Goal: Transaction & Acquisition: Purchase product/service

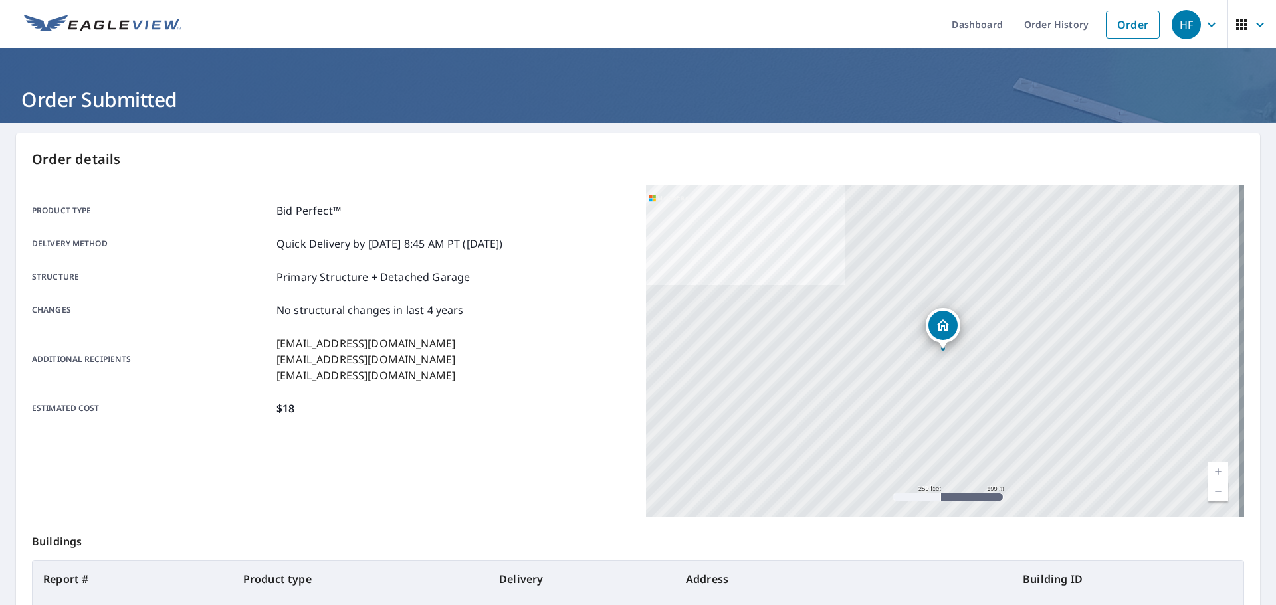
click at [1116, 24] on link "Order" at bounding box center [1132, 25] width 54 height 28
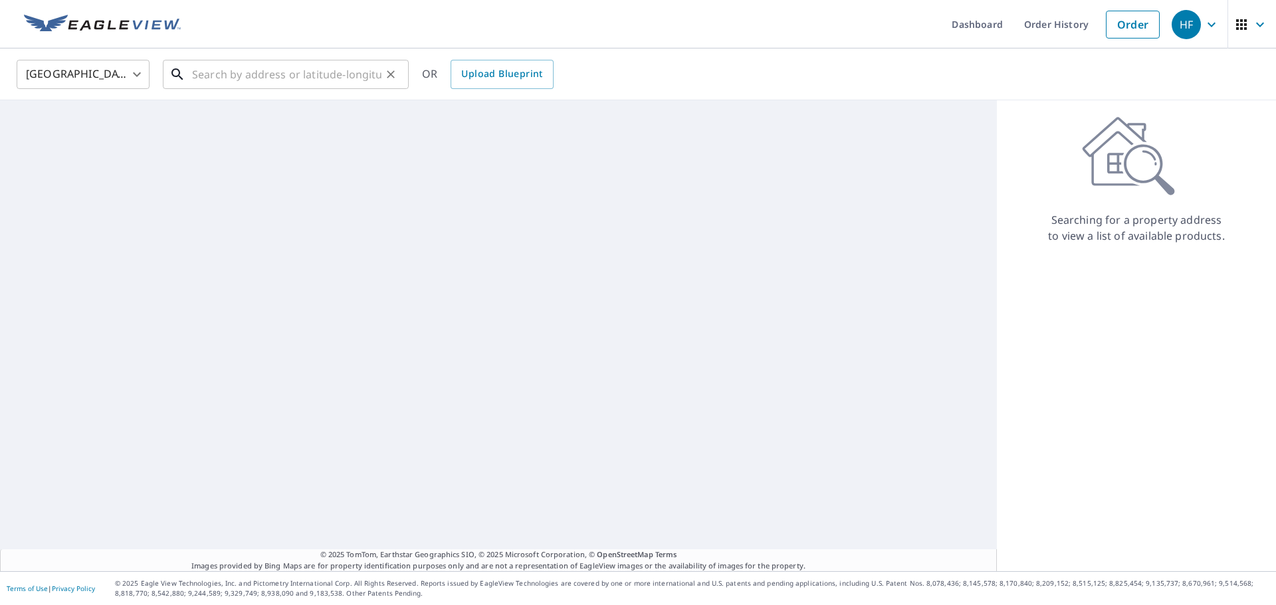
drag, startPoint x: 310, startPoint y: 69, endPoint x: 309, endPoint y: 80, distance: 11.3
click at [310, 69] on input "text" at bounding box center [286, 74] width 189 height 37
paste input "[STREET_ADDRESS]"
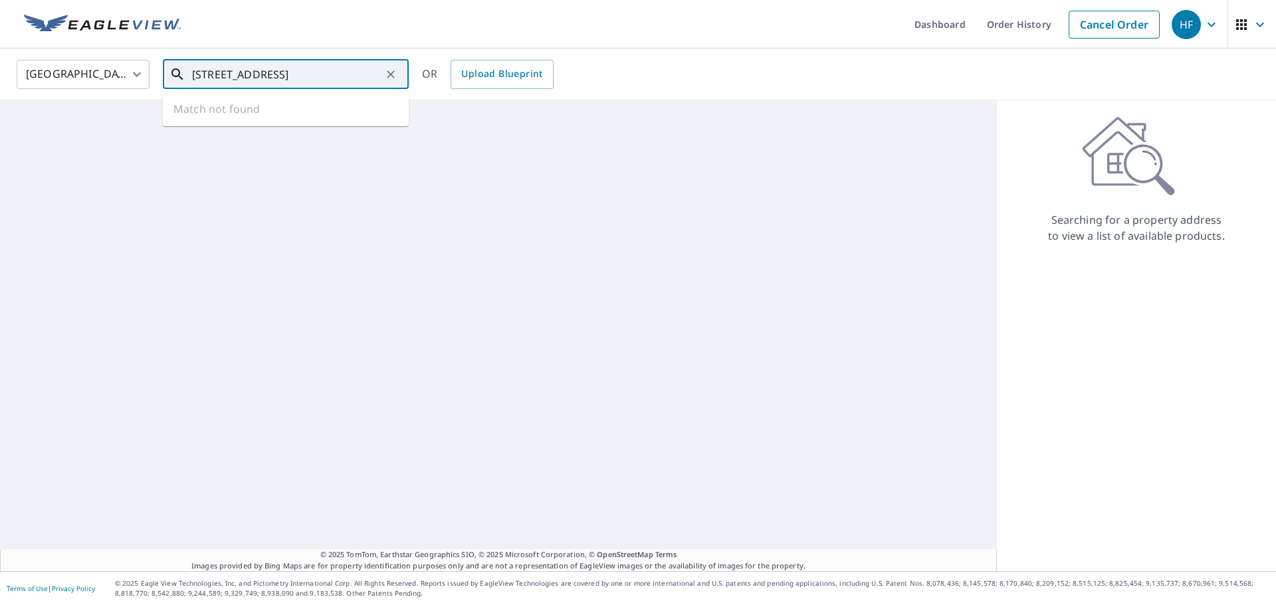
scroll to position [0, 16]
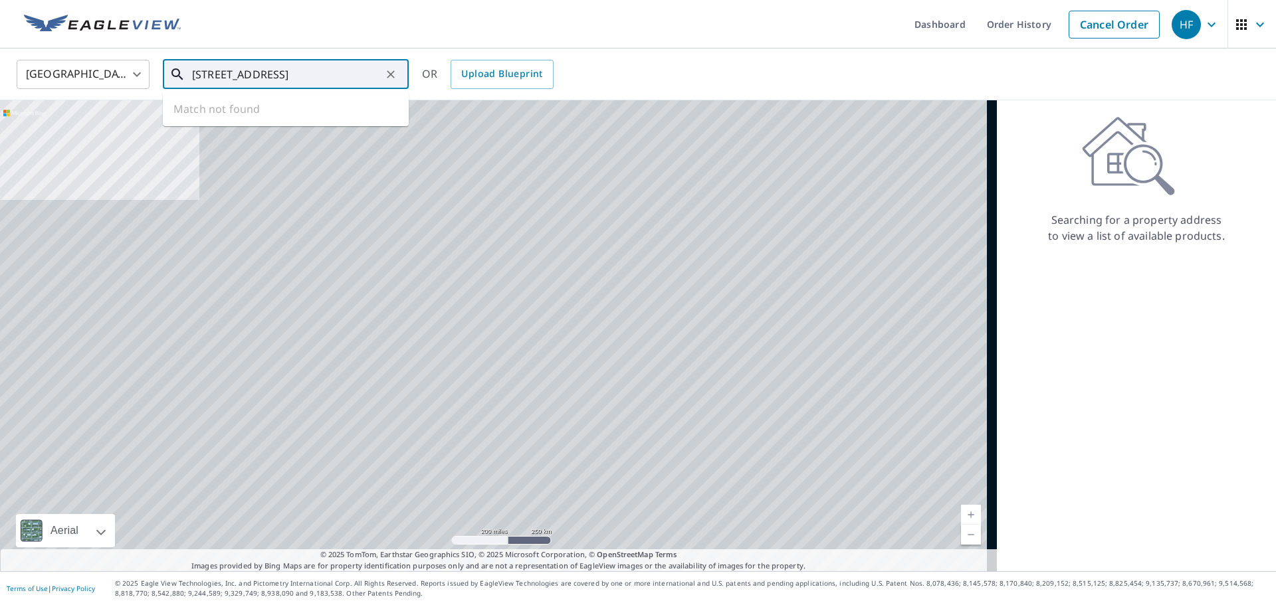
type input "[STREET_ADDRESS]"
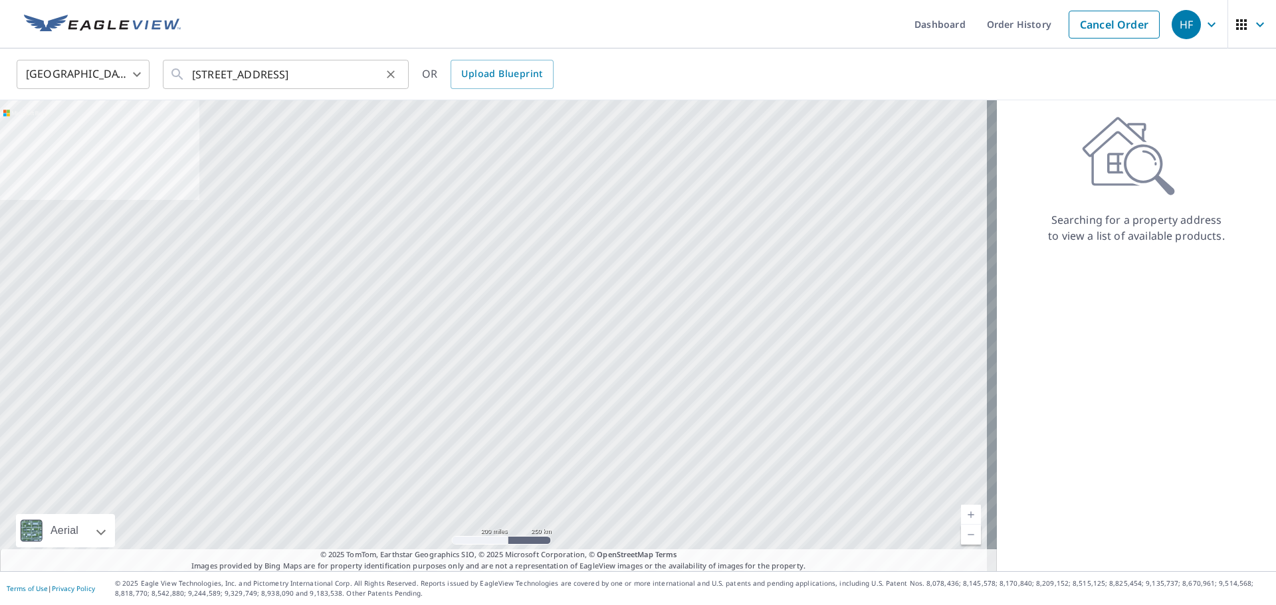
scroll to position [0, 0]
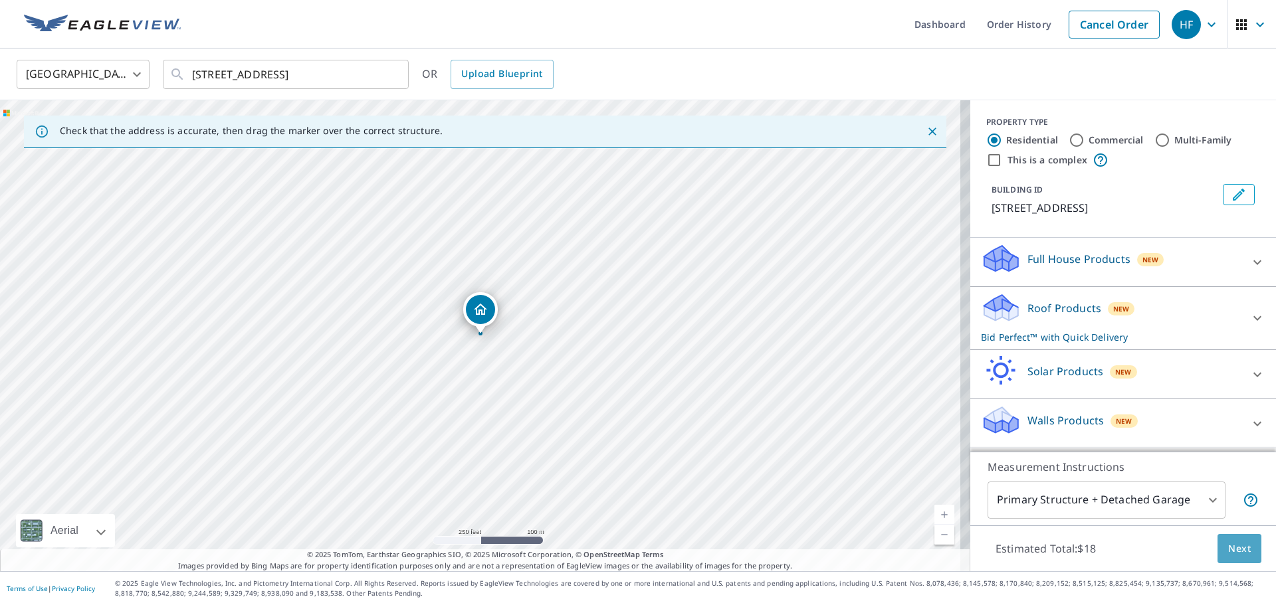
click at [1228, 548] on span "Next" at bounding box center [1239, 549] width 23 height 17
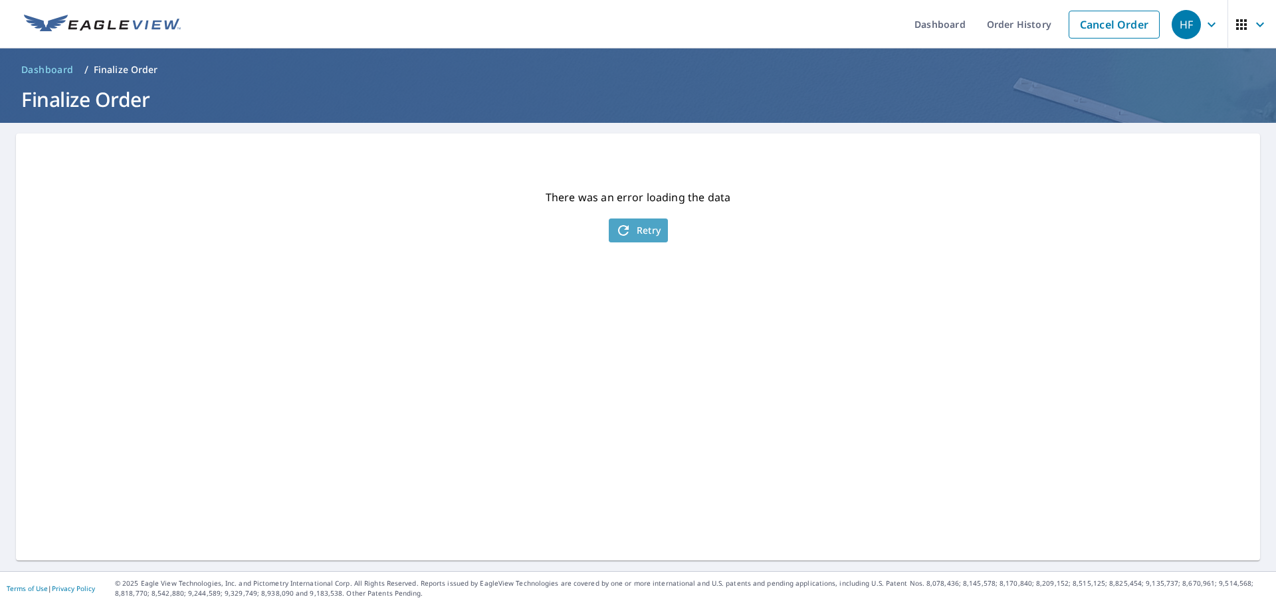
click at [642, 220] on button "Retry" at bounding box center [638, 231] width 59 height 24
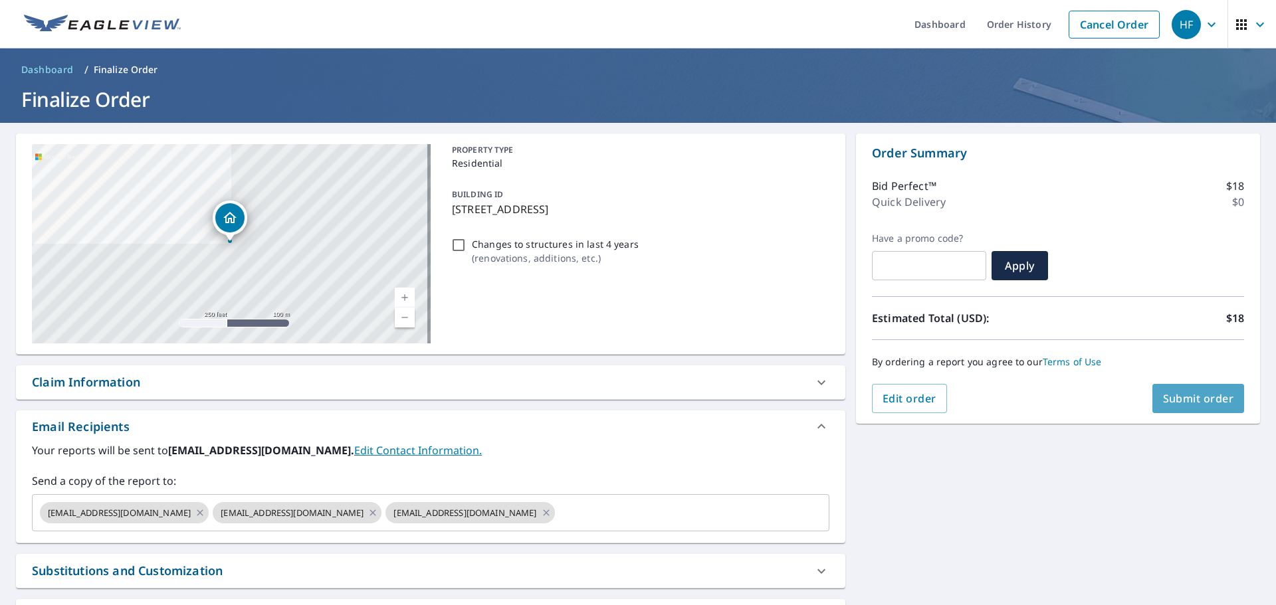
click at [1185, 388] on button "Submit order" at bounding box center [1198, 398] width 92 height 29
checkbox input "true"
